Goal: Task Accomplishment & Management: Use online tool/utility

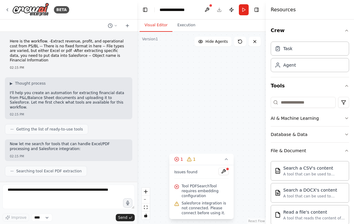
scroll to position [174, 0]
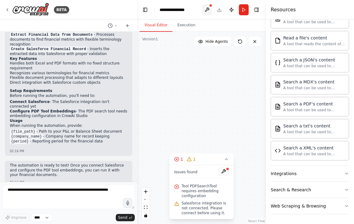
click at [206, 12] on button at bounding box center [207, 9] width 10 height 11
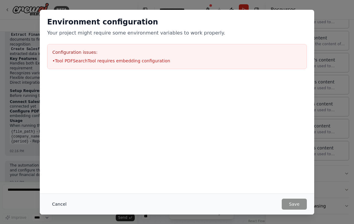
click at [62, 204] on button "Cancel" at bounding box center [59, 204] width 24 height 11
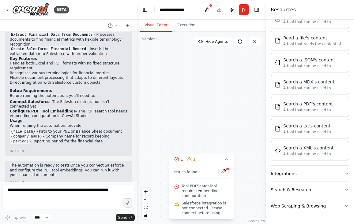
click at [1, 119] on button "Toggle Sidebar" at bounding box center [0, 112] width 5 height 224
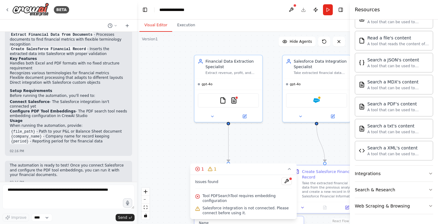
drag, startPoint x: 214, startPoint y: 125, endPoint x: 122, endPoint y: 159, distance: 98.6
click at [122, 159] on div "BETA Here is the workflow. -Extract revenue, profit, and operational cost from …" at bounding box center [219, 112] width 438 height 224
click at [9, 12] on div "BETA" at bounding box center [37, 10] width 64 height 14
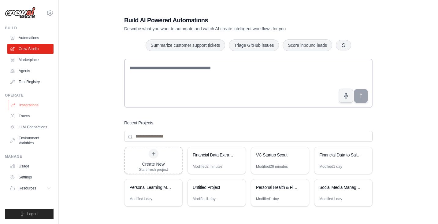
click at [37, 106] on link "Integrations" at bounding box center [31, 105] width 46 height 10
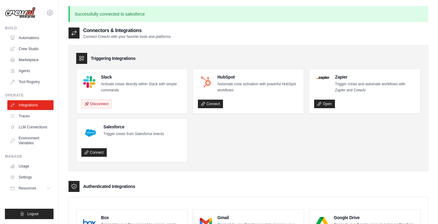
click at [135, 79] on h4 "Slack" at bounding box center [142, 77] width 82 height 6
drag, startPoint x: 97, startPoint y: 114, endPoint x: 98, endPoint y: 109, distance: 5.6
click at [97, 114] on ul "Slack Activate crews directly within Slack with simple commands Disconnect HubS…" at bounding box center [248, 116] width 345 height 94
click at [98, 107] on button "Disconnect" at bounding box center [96, 103] width 30 height 9
click at [102, 103] on link "Connect" at bounding box center [93, 103] width 25 height 9
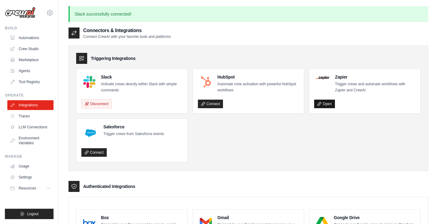
click at [330, 104] on link "Open" at bounding box center [324, 104] width 21 height 9
click at [38, 50] on link "Crew Studio" at bounding box center [31, 49] width 46 height 10
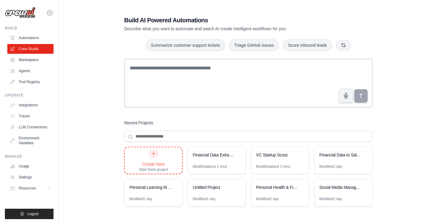
click at [156, 159] on div "Create New Start fresh project" at bounding box center [153, 160] width 29 height 23
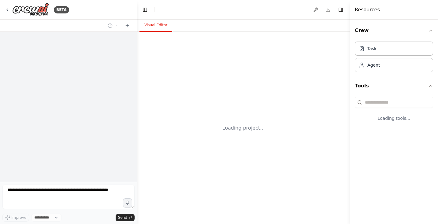
select select "****"
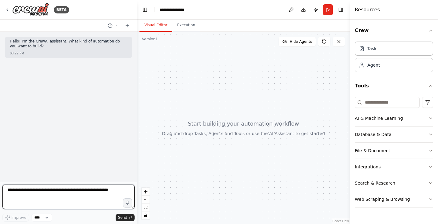
click at [54, 194] on textarea at bounding box center [68, 197] width 132 height 24
click at [31, 192] on textarea "**********" at bounding box center [68, 197] width 132 height 24
type textarea "**********"
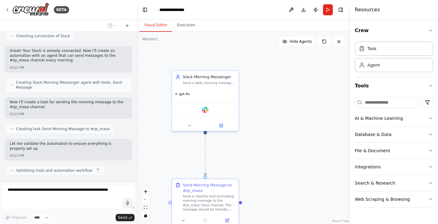
scroll to position [194, 0]
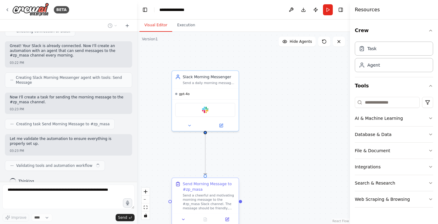
click at [208, 187] on div "Send Morning Message to #zp_masa" at bounding box center [209, 187] width 53 height 11
click at [227, 221] on icon at bounding box center [227, 219] width 3 height 3
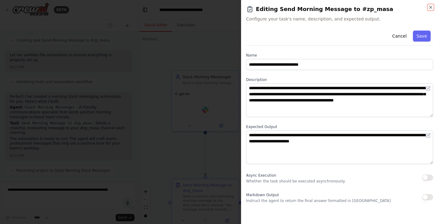
scroll to position [282, 0]
click at [431, 9] on icon "button" at bounding box center [431, 7] width 5 height 5
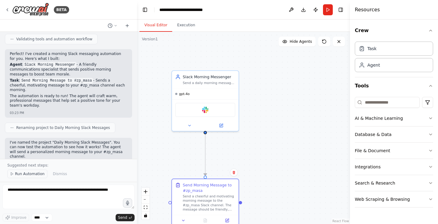
click at [33, 176] on span "Run Automation" at bounding box center [30, 174] width 30 height 5
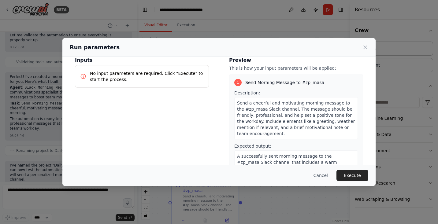
scroll to position [11, 0]
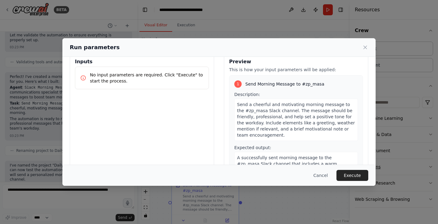
click at [356, 175] on button "Execute" at bounding box center [353, 175] width 32 height 11
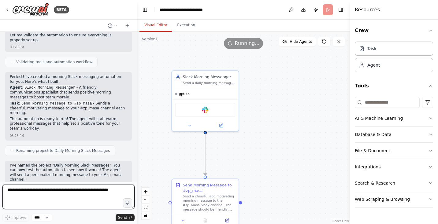
click at [78, 189] on textarea "To enrich screen reader interactions, please activate Accessibility in Grammarl…" at bounding box center [68, 197] width 132 height 24
type textarea "**********"
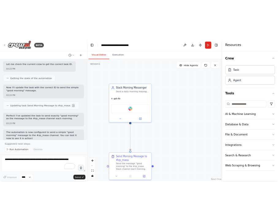
scroll to position [0, 0]
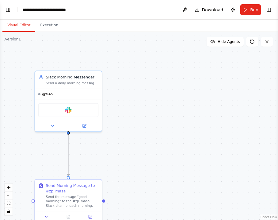
select select "****"
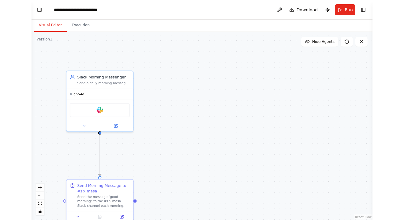
scroll to position [469, 0]
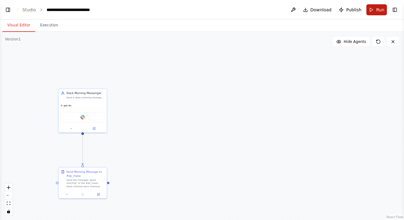
click at [379, 12] on span "Run" at bounding box center [380, 10] width 8 height 6
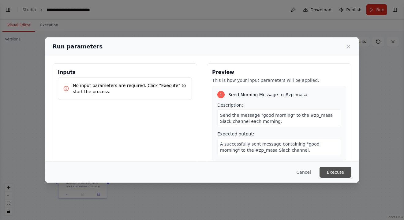
click at [334, 172] on button "Execute" at bounding box center [336, 172] width 32 height 11
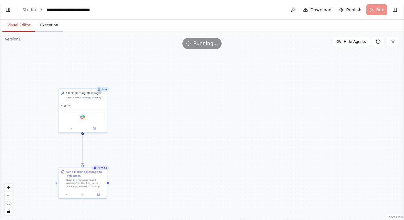
click at [46, 24] on button "Execution" at bounding box center [49, 25] width 28 height 13
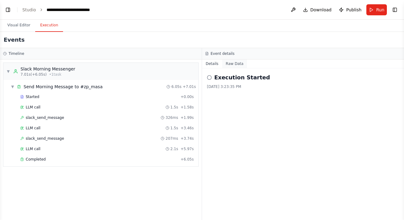
click at [237, 66] on button "Raw Data" at bounding box center [234, 63] width 25 height 9
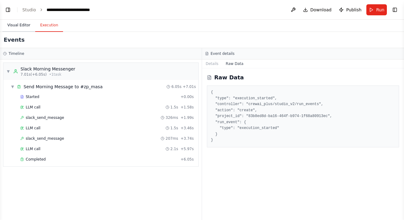
click at [20, 27] on button "Visual Editor" at bounding box center [18, 25] width 33 height 13
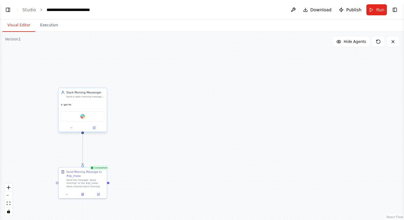
click at [90, 117] on div "Slack" at bounding box center [82, 116] width 43 height 10
click at [94, 128] on icon at bounding box center [95, 127] width 2 height 2
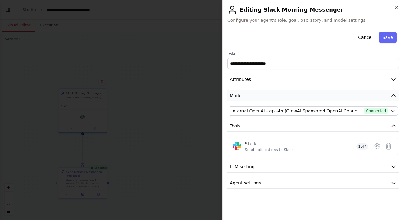
click at [289, 95] on button "Model" at bounding box center [313, 95] width 172 height 11
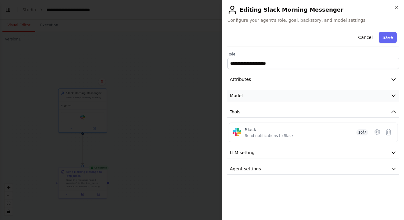
click at [289, 95] on button "Model" at bounding box center [313, 95] width 172 height 11
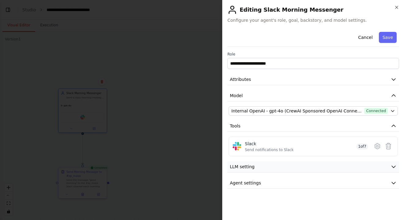
click at [339, 164] on button "LLM setting" at bounding box center [313, 166] width 172 height 11
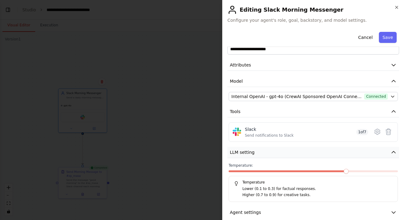
scroll to position [22, 0]
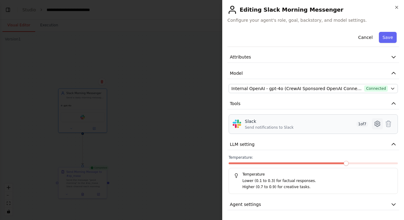
click at [377, 123] on icon at bounding box center [378, 124] width 2 height 2
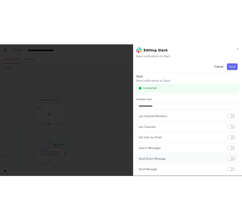
scroll to position [0, 0]
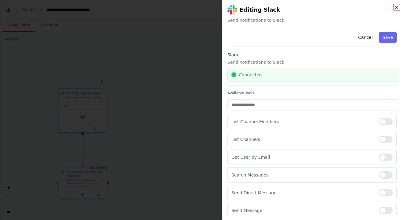
click at [398, 8] on icon "button" at bounding box center [396, 7] width 2 height 2
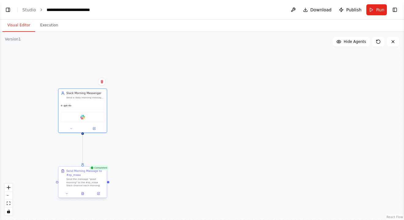
click at [79, 182] on div "Send the message "good morning" to the #zp_masa Slack channel each morning." at bounding box center [85, 182] width 38 height 9
click at [97, 193] on icon at bounding box center [98, 193] width 3 height 3
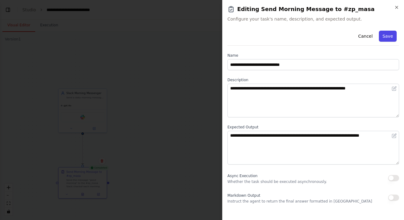
click at [392, 39] on button "Save" at bounding box center [388, 36] width 18 height 11
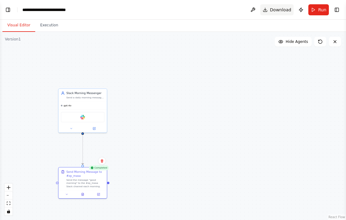
scroll to position [458, 0]
select select "****"
click at [95, 99] on div "Slack Morning Messenger Send a daily morning message to the #zp_masa Slack chan…" at bounding box center [82, 94] width 48 height 13
click at [93, 129] on icon at bounding box center [94, 127] width 2 height 2
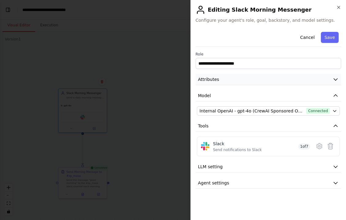
click at [335, 79] on icon "button" at bounding box center [335, 79] width 6 height 6
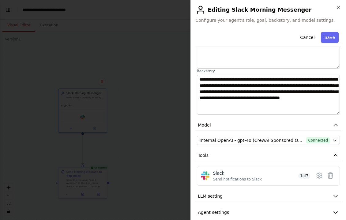
scroll to position [75, 0]
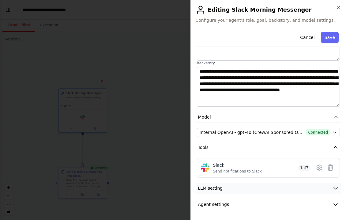
click at [312, 188] on button "LLM setting" at bounding box center [269, 187] width 146 height 11
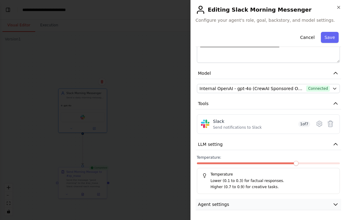
click at [263, 204] on button "Agent settings" at bounding box center [269, 204] width 146 height 11
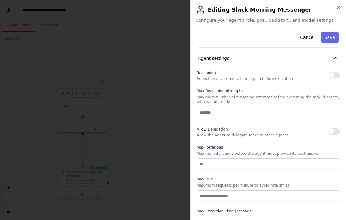
scroll to position [283, 0]
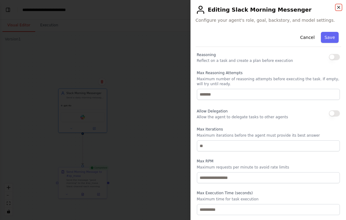
click at [339, 8] on icon "button" at bounding box center [338, 7] width 2 height 2
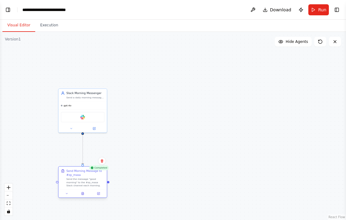
click at [79, 180] on div "Send the message "good morning" to the #zp_masa Slack channel each morning." at bounding box center [85, 182] width 38 height 9
click at [99, 193] on icon at bounding box center [99, 193] width 2 height 2
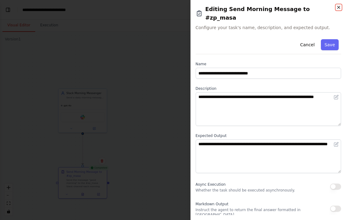
click at [339, 6] on icon "button" at bounding box center [338, 7] width 5 height 5
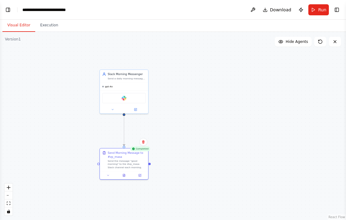
drag, startPoint x: 232, startPoint y: 77, endPoint x: 277, endPoint y: 58, distance: 49.6
click at [277, 58] on div ".deletable-edge-delete-btn { width: 20px; height: 20px; border: 0px solid #ffff…" at bounding box center [173, 126] width 346 height 188
click at [6, 10] on button "Toggle Left Sidebar" at bounding box center [8, 10] width 9 height 9
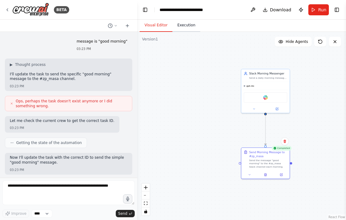
click at [191, 26] on button "Execution" at bounding box center [186, 25] width 28 height 13
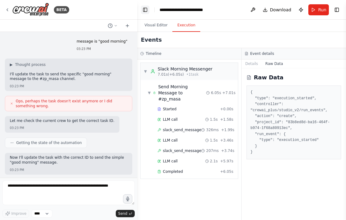
click at [144, 11] on button "Toggle Left Sidebar" at bounding box center [145, 10] width 9 height 9
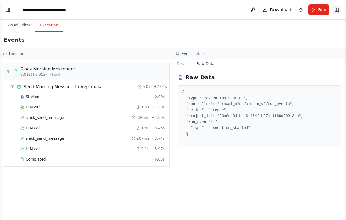
click at [337, 10] on button "Toggle Right Sidebar" at bounding box center [336, 10] width 9 height 9
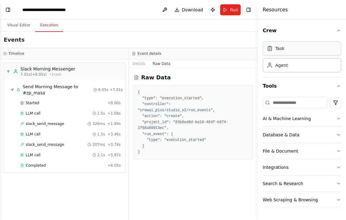
click at [306, 51] on div "Task" at bounding box center [302, 48] width 78 height 14
click at [303, 68] on div "Agent" at bounding box center [302, 65] width 78 height 14
click at [323, 120] on button "AI & Machine Learning" at bounding box center [302, 119] width 78 height 16
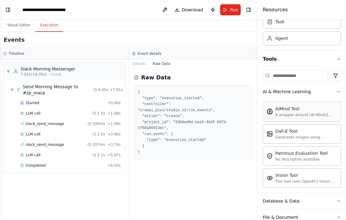
scroll to position [77, 0]
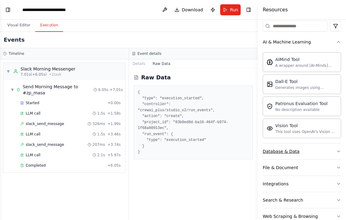
click at [317, 150] on button "Database & Data" at bounding box center [302, 151] width 78 height 16
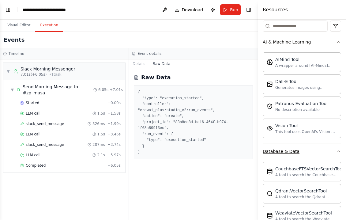
scroll to position [162, 0]
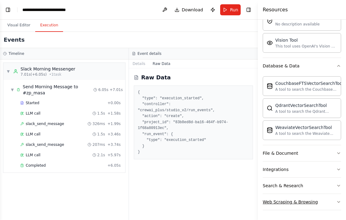
click at [319, 200] on button "Web Scraping & Browsing" at bounding box center [302, 202] width 78 height 16
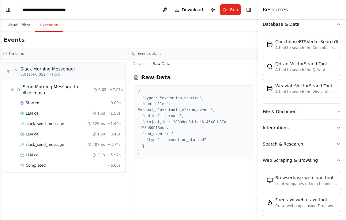
scroll to position [203, 0]
click at [54, 145] on span "slack_send_message" at bounding box center [45, 144] width 38 height 5
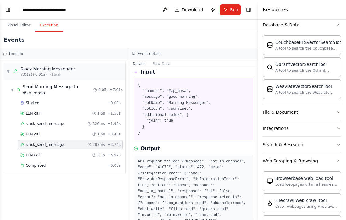
scroll to position [2, 0]
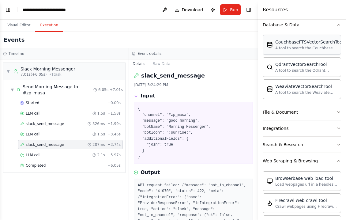
click at [309, 50] on div "A tool to search the Couchbase database for relevant information on internal do…" at bounding box center [309, 48] width 68 height 5
click at [9, 11] on button "Toggle Left Sidebar" at bounding box center [8, 10] width 9 height 9
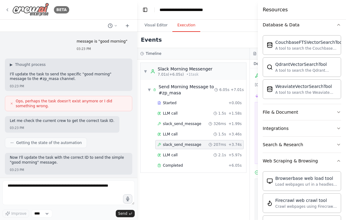
click at [9, 10] on icon at bounding box center [7, 9] width 5 height 5
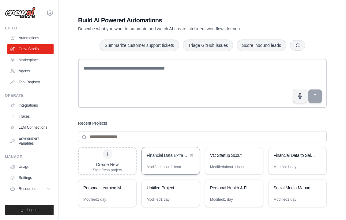
click at [170, 155] on div "Financial Data Extractor to Salesforce" at bounding box center [168, 155] width 42 height 6
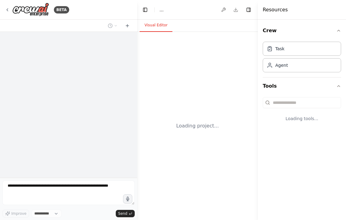
select select "****"
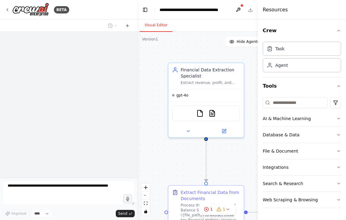
scroll to position [508, 0]
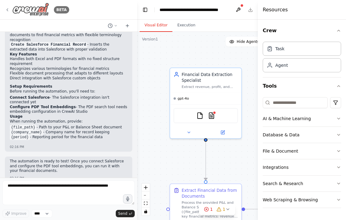
click at [44, 11] on img at bounding box center [30, 10] width 37 height 14
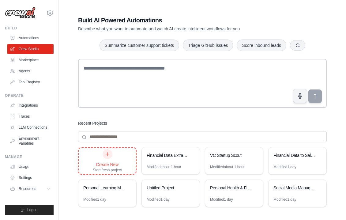
click at [106, 152] on icon at bounding box center [107, 154] width 5 height 5
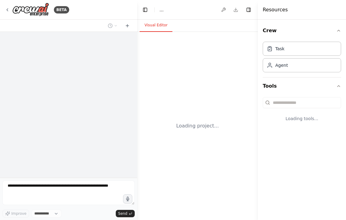
select select "****"
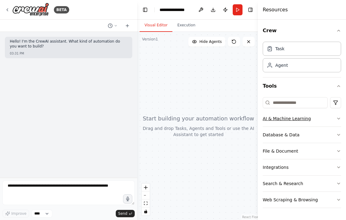
click at [308, 118] on button "AI & Machine Learning" at bounding box center [302, 119] width 78 height 16
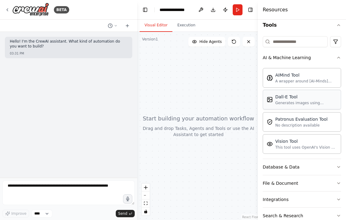
scroll to position [80, 0]
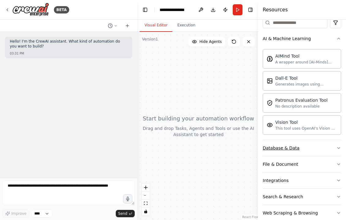
click at [296, 149] on div "Database & Data" at bounding box center [281, 148] width 37 height 6
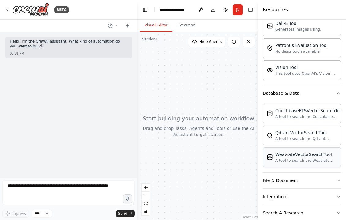
scroll to position [162, 0]
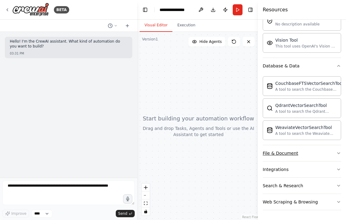
click at [305, 148] on button "File & Document" at bounding box center [302, 153] width 78 height 16
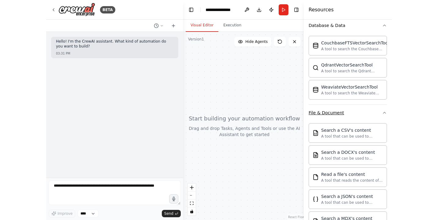
scroll to position [211, 0]
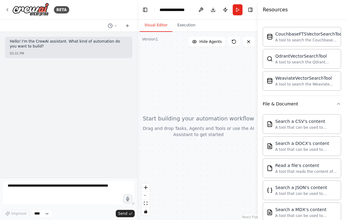
click at [261, 113] on div "Crew Task Agent Tools AI & Machine Learning AIMind Tool A wrapper around [AI-Mi…" at bounding box center [302, 120] width 88 height 200
click at [276, 119] on div "Search a CSV's content" at bounding box center [306, 121] width 62 height 6
click at [322, 124] on div "Search a CSV's content" at bounding box center [306, 121] width 62 height 6
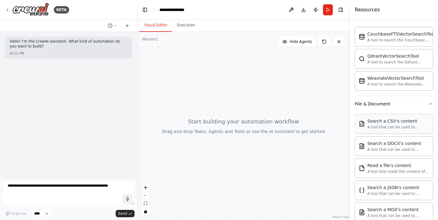
click at [346, 120] on div "Search a CSV's content A tool that can be used to semantic search a query from …" at bounding box center [394, 124] width 70 height 12
click at [346, 127] on div "Search a CSV's content A tool that can be used to semantic search a query from …" at bounding box center [394, 124] width 70 height 12
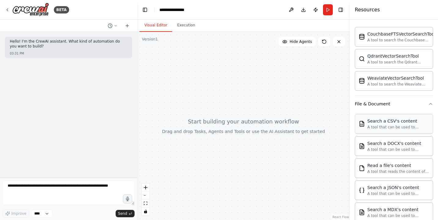
click at [346, 126] on div "A tool that can be used to semantic search a query from a CSV's content." at bounding box center [399, 127] width 62 height 5
click at [346, 152] on div "Search a DOCX's content A tool that can be used to semantic search a query from…" at bounding box center [394, 146] width 78 height 20
click at [346, 169] on div "A tool that reads the content of a file. To use this tool, provide a 'file_path…" at bounding box center [399, 171] width 62 height 5
click at [346, 144] on div "Search a DOCX's content" at bounding box center [399, 143] width 62 height 6
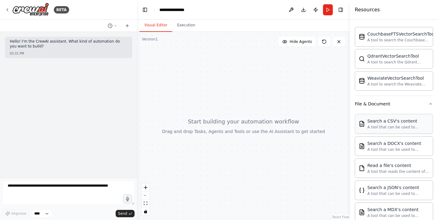
click at [346, 126] on div "A tool that can be used to semantic search a query from a CSV's content." at bounding box center [399, 127] width 62 height 5
click at [346, 125] on div "A tool that can be used to semantic search a query from a CSV's content." at bounding box center [399, 127] width 62 height 5
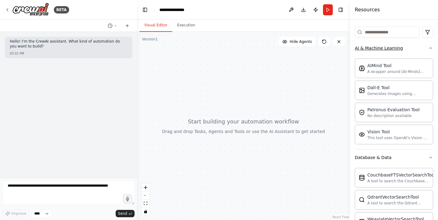
scroll to position [0, 0]
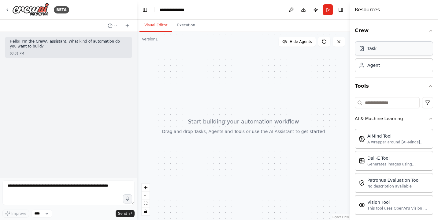
click at [346, 54] on div "Task" at bounding box center [394, 48] width 78 height 14
click at [346, 68] on div "Agent" at bounding box center [394, 65] width 78 height 14
click at [346, 47] on div "Task" at bounding box center [394, 48] width 78 height 14
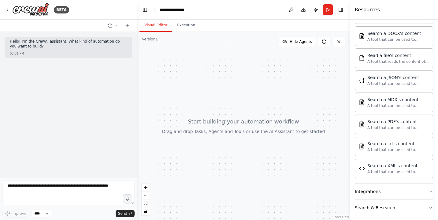
scroll to position [343, 0]
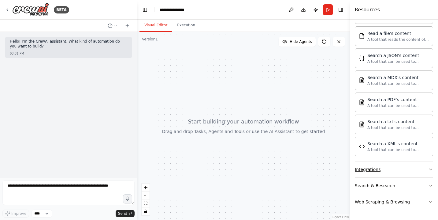
click at [346, 164] on button "Integrations" at bounding box center [394, 169] width 78 height 16
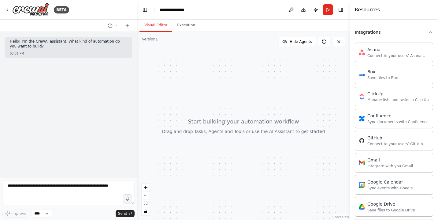
scroll to position [489, 0]
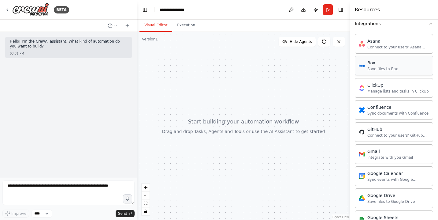
click at [346, 66] on div "Box Save files to Box" at bounding box center [383, 66] width 31 height 12
click at [346, 74] on div "Box Save files to Box" at bounding box center [394, 66] width 78 height 20
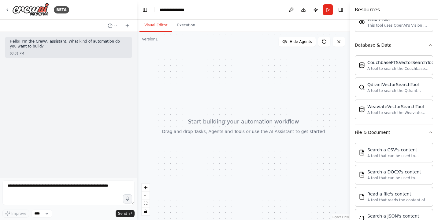
scroll to position [0, 0]
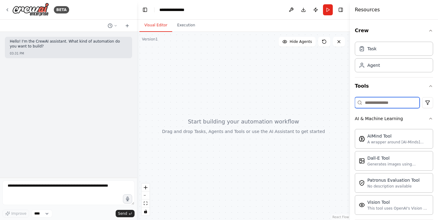
click at [346, 105] on input at bounding box center [387, 102] width 65 height 11
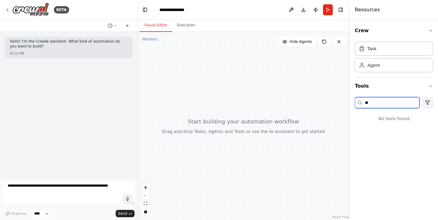
type input "*"
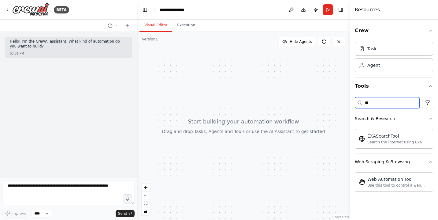
type input "*"
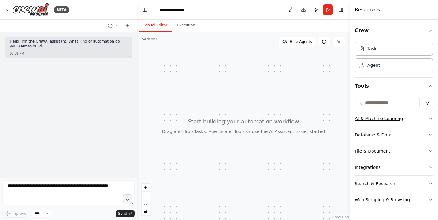
click at [346, 121] on button "AI & Machine Learning" at bounding box center [394, 119] width 78 height 16
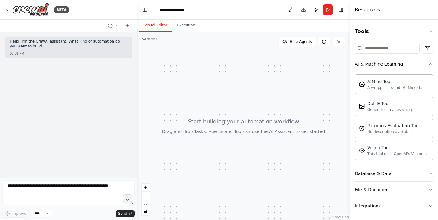
scroll to position [80, 0]
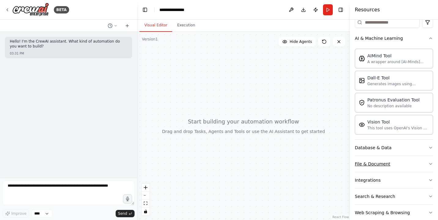
click at [346, 167] on button "File & Document" at bounding box center [394, 164] width 78 height 16
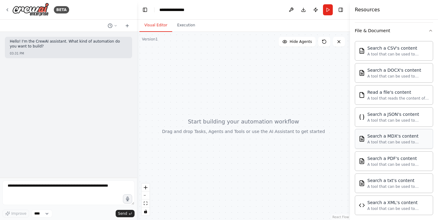
scroll to position [241, 0]
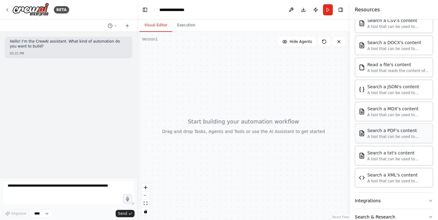
click at [346, 134] on div "A tool that can be used to semantic search a query from a PDF's content." at bounding box center [399, 136] width 62 height 5
click at [346, 135] on div "A tool that can be used to semantic search a query from a PDF's content." at bounding box center [399, 136] width 62 height 5
drag, startPoint x: 388, startPoint y: 134, endPoint x: 287, endPoint y: 13, distance: 156.7
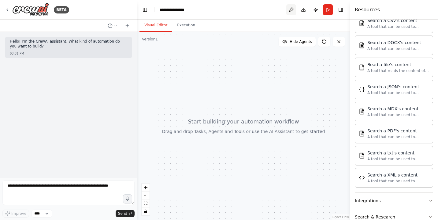
click at [289, 10] on button at bounding box center [292, 9] width 10 height 11
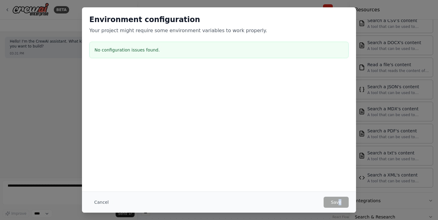
click at [339, 204] on div "Cancel Save" at bounding box center [219, 201] width 274 height 21
click at [92, 202] on button "Cancel" at bounding box center [101, 202] width 24 height 11
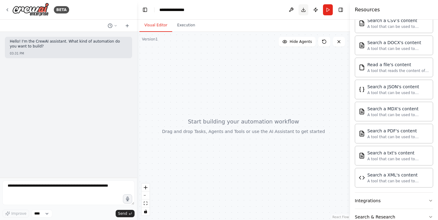
click at [303, 9] on button "Download" at bounding box center [304, 9] width 10 height 11
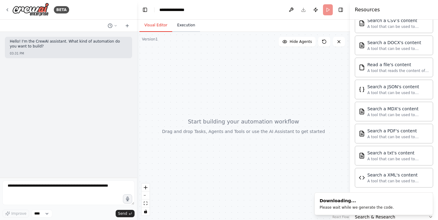
click at [183, 27] on button "Execution" at bounding box center [186, 25] width 28 height 13
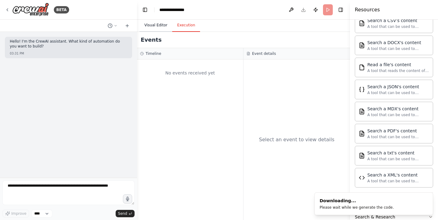
click at [156, 27] on button "Visual Editor" at bounding box center [156, 25] width 33 height 13
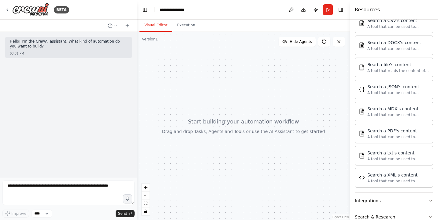
click at [341, 66] on div at bounding box center [243, 126] width 213 height 188
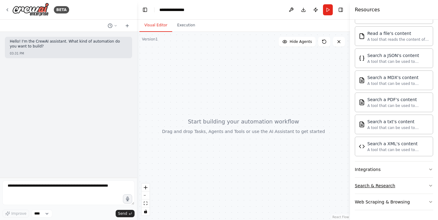
click at [346, 178] on button "Search & Research" at bounding box center [394, 186] width 78 height 16
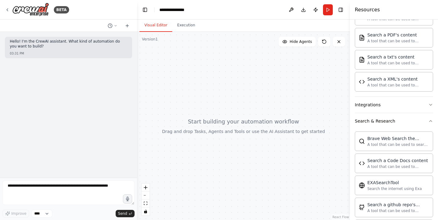
click at [239, 104] on div at bounding box center [243, 126] width 213 height 188
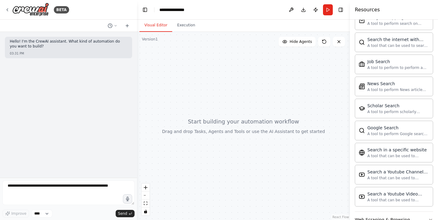
scroll to position [586, 0]
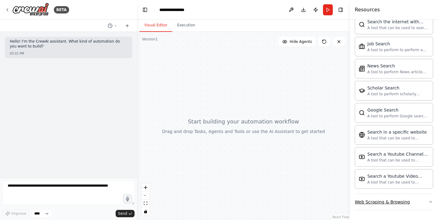
click at [346, 200] on button "Web Scraping & Browsing" at bounding box center [394, 202] width 78 height 16
click at [316, 9] on button "Publish" at bounding box center [316, 9] width 10 height 11
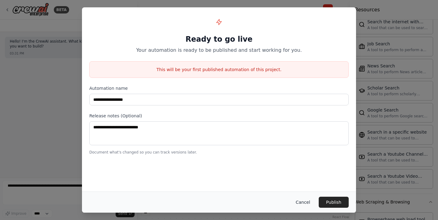
click at [306, 200] on button "Cancel" at bounding box center [303, 202] width 24 height 11
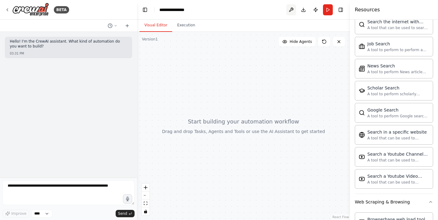
click at [288, 12] on button at bounding box center [292, 9] width 10 height 11
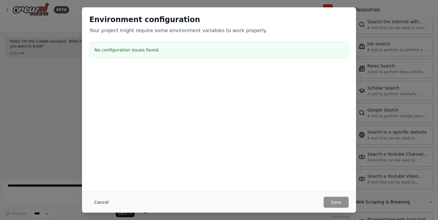
click at [102, 199] on button "Cancel" at bounding box center [101, 202] width 24 height 11
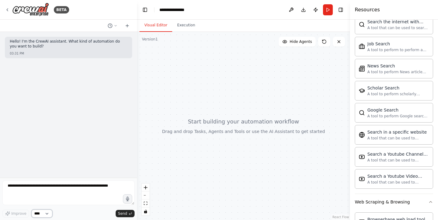
click at [44, 211] on select "****" at bounding box center [42, 213] width 21 height 8
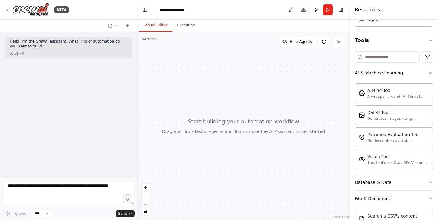
scroll to position [0, 0]
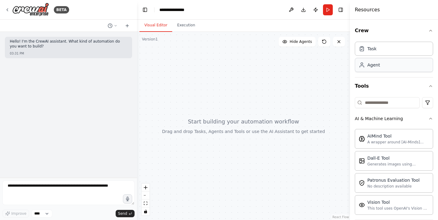
click at [346, 66] on div "Agent" at bounding box center [374, 65] width 13 height 6
click at [258, 100] on div at bounding box center [243, 126] width 213 height 188
click at [251, 126] on div at bounding box center [243, 126] width 213 height 188
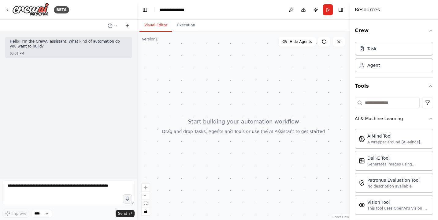
click at [127, 24] on icon at bounding box center [127, 25] width 0 height 3
click at [114, 26] on icon at bounding box center [116, 26] width 4 height 4
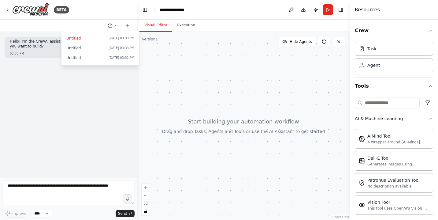
click at [114, 26] on div at bounding box center [68, 110] width 137 height 220
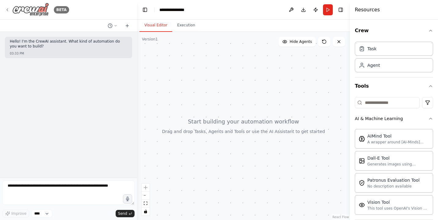
click at [10, 12] on div "BETA" at bounding box center [37, 10] width 64 height 14
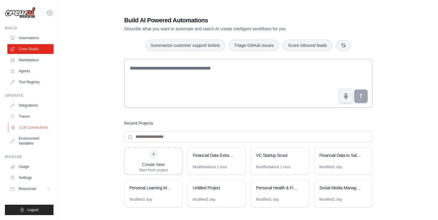
click at [35, 127] on link "LLM Connections" at bounding box center [31, 127] width 46 height 10
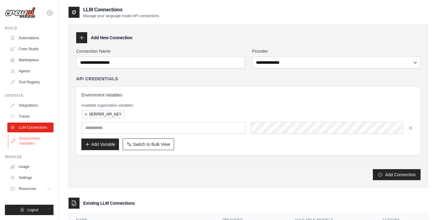
click at [35, 136] on link "Environment Variables" at bounding box center [31, 140] width 46 height 15
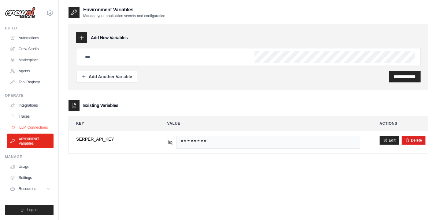
click at [41, 128] on link "LLM Connections" at bounding box center [31, 127] width 46 height 10
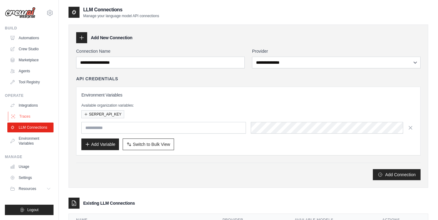
click at [26, 115] on link "Traces" at bounding box center [31, 116] width 46 height 10
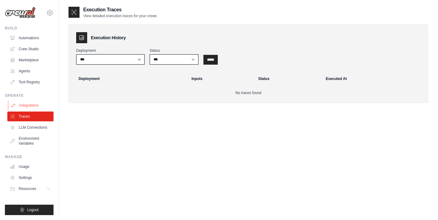
click at [26, 106] on link "Integrations" at bounding box center [31, 105] width 46 height 10
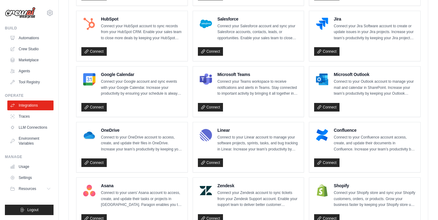
scroll to position [224, 0]
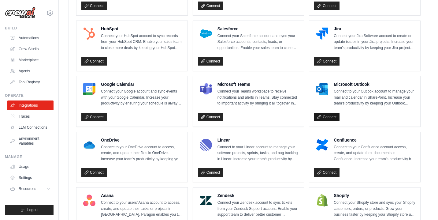
click at [328, 115] on link "Connect" at bounding box center [326, 117] width 25 height 9
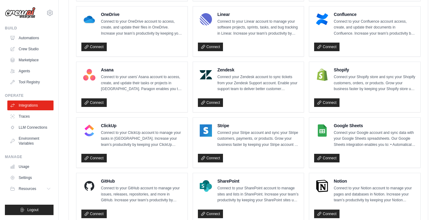
scroll to position [383, 0]
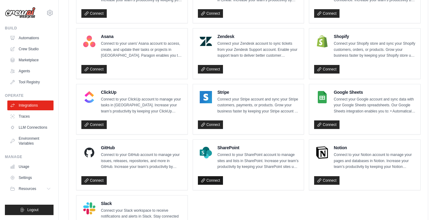
click at [206, 178] on link "Connect" at bounding box center [210, 180] width 25 height 9
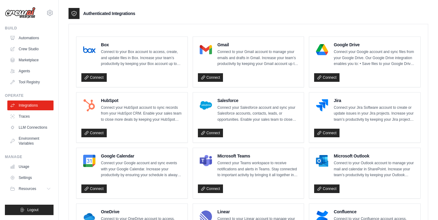
scroll to position [137, 0]
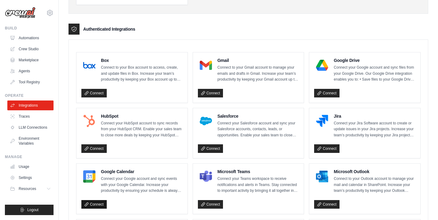
click at [97, 203] on link "Connect" at bounding box center [93, 204] width 25 height 9
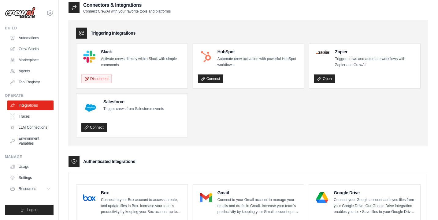
scroll to position [0, 0]
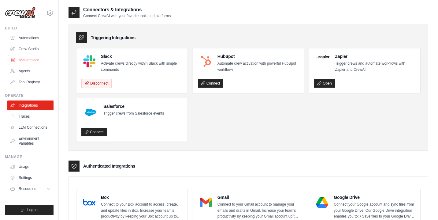
click at [36, 56] on link "Marketplace" at bounding box center [31, 60] width 46 height 10
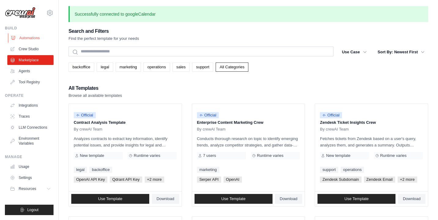
click at [39, 37] on link "Automations" at bounding box center [31, 38] width 46 height 10
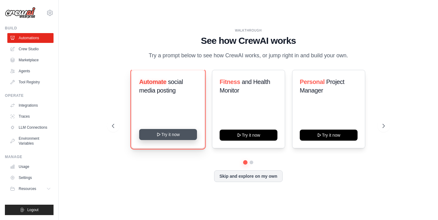
click at [161, 139] on button "Try it now" at bounding box center [168, 134] width 58 height 11
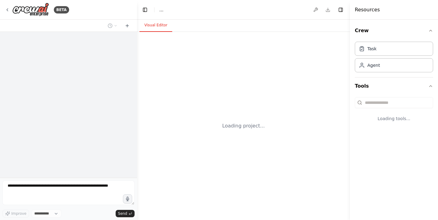
select select "****"
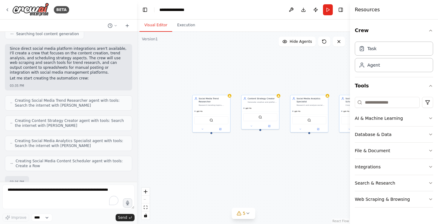
scroll to position [369, 0]
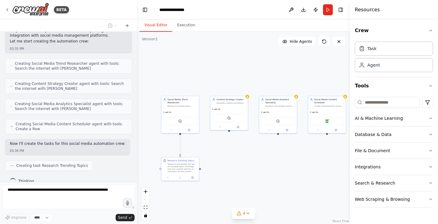
drag, startPoint x: 319, startPoint y: 166, endPoint x: 244, endPoint y: 157, distance: 76.2
click at [244, 157] on div ".deletable-edge-delete-btn { width: 20px; height: 20px; border: 0px solid #ffff…" at bounding box center [243, 128] width 213 height 193
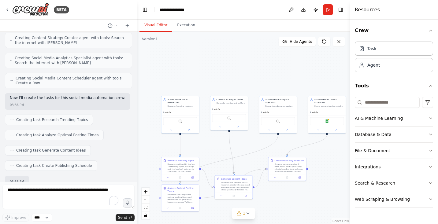
scroll to position [452, 0]
